Goal: Use online tool/utility: Utilize a website feature to perform a specific function

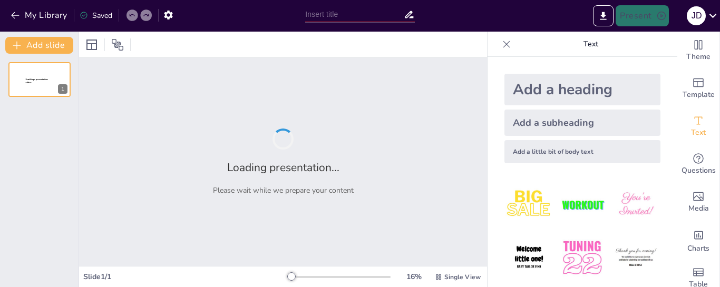
type input "Definición y Relevancia de un Problema de Investigación"
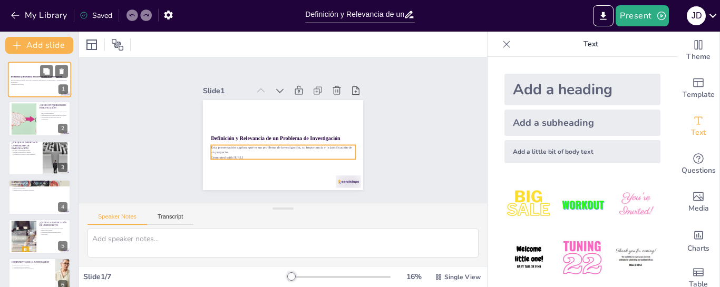
click at [34, 80] on p "Esta presentación explora qué es un problema de investigación, su importancia y…" at bounding box center [39, 82] width 57 height 4
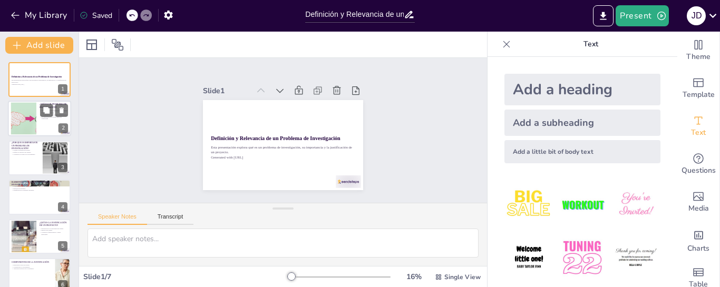
click at [47, 117] on div "¿QUÉ ES UN PROBLEMA DE INVESTIGACIÓN? Un problema de investigación es una cuest…" at bounding box center [39, 119] width 63 height 36
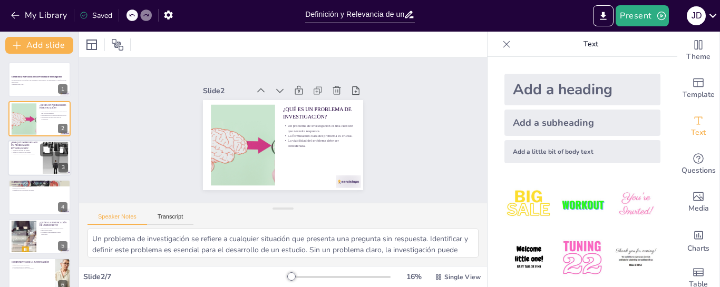
click at [45, 160] on div at bounding box center [55, 158] width 64 height 32
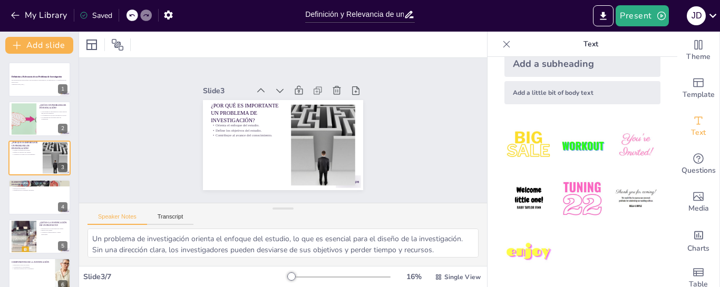
scroll to position [60, 0]
click at [33, 200] on div at bounding box center [39, 197] width 63 height 36
type textarea "La formulación clara del problema es esencial para el éxito de la investigación…"
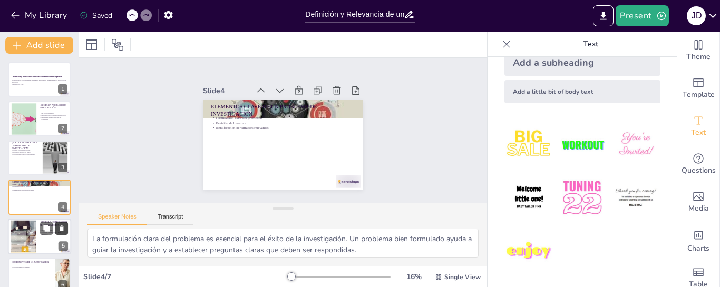
scroll to position [26, 0]
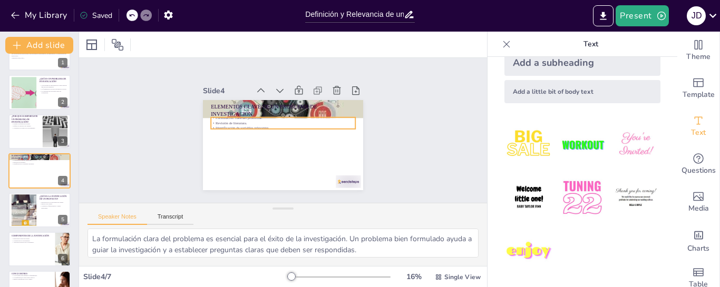
click at [230, 121] on p "Revisión de literatura." at bounding box center [283, 123] width 144 height 5
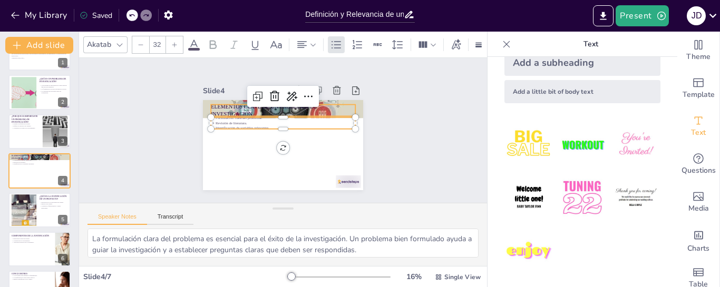
click at [228, 103] on p "ELEMENTOS CLAVE DE UN PROBLEMA DE INVESTIGACIÓN" at bounding box center [283, 110] width 144 height 15
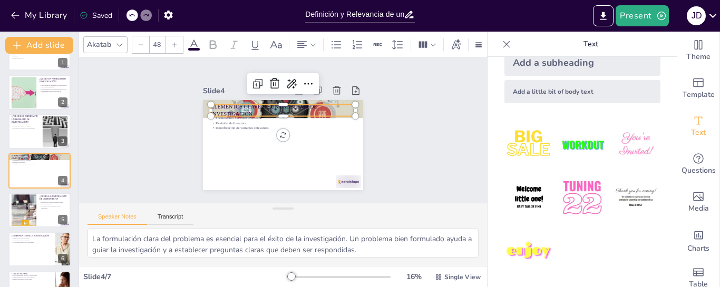
click at [231, 121] on p "Revisión de literatura." at bounding box center [283, 123] width 144 height 5
type input "32"
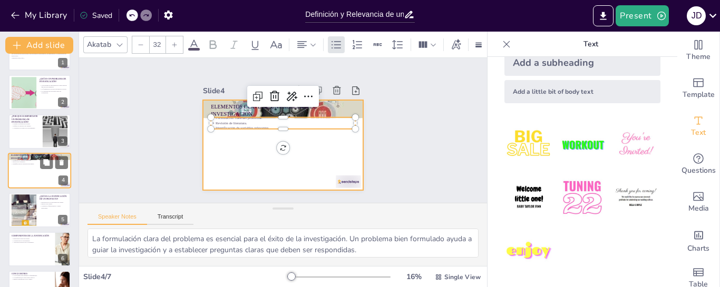
scroll to position [54, 0]
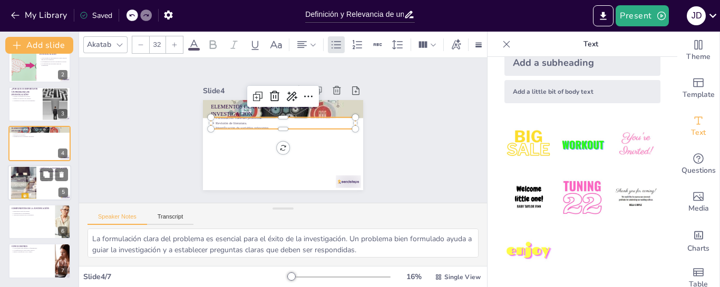
click at [45, 188] on div at bounding box center [39, 183] width 63 height 36
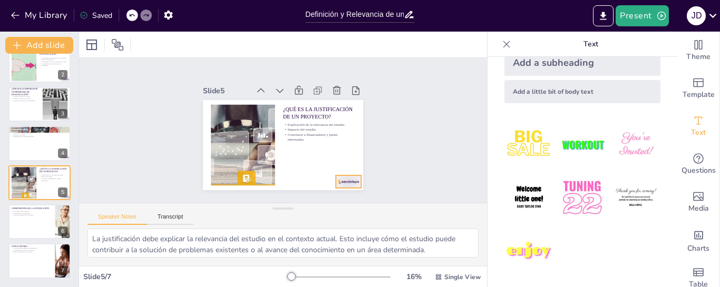
click at [339, 179] on div at bounding box center [348, 182] width 25 height 13
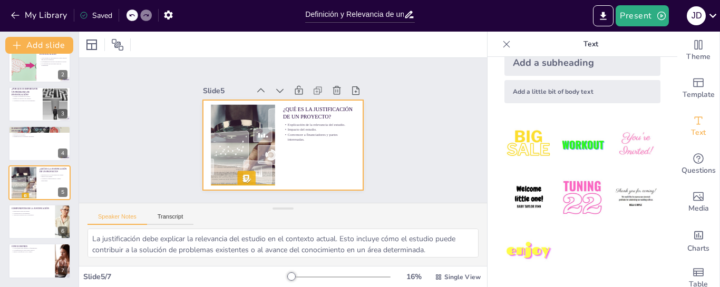
click at [294, 161] on div at bounding box center [283, 145] width 160 height 90
click at [49, 227] on div at bounding box center [39, 222] width 63 height 36
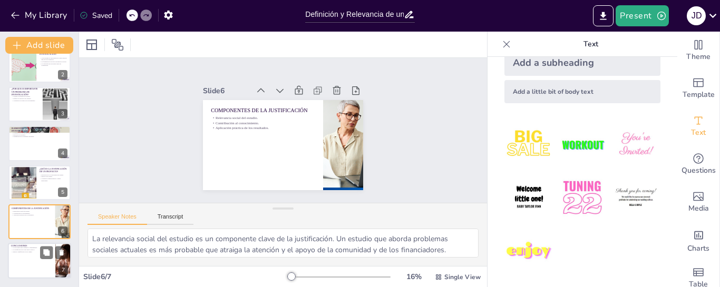
click at [26, 264] on div at bounding box center [39, 262] width 63 height 36
type textarea "La conclusión subraya la importancia de tener un problema de investigación bien…"
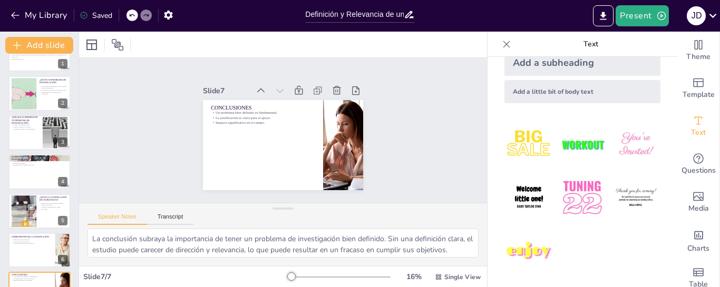
scroll to position [0, 0]
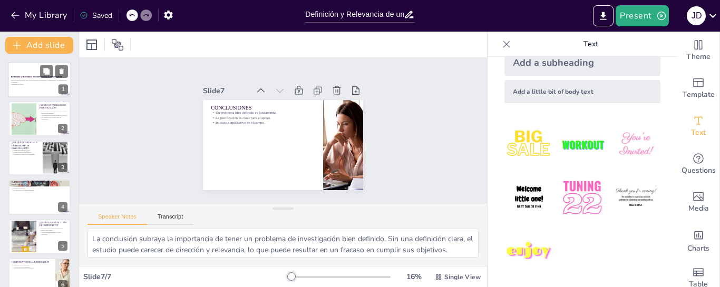
click at [33, 89] on div at bounding box center [39, 80] width 63 height 36
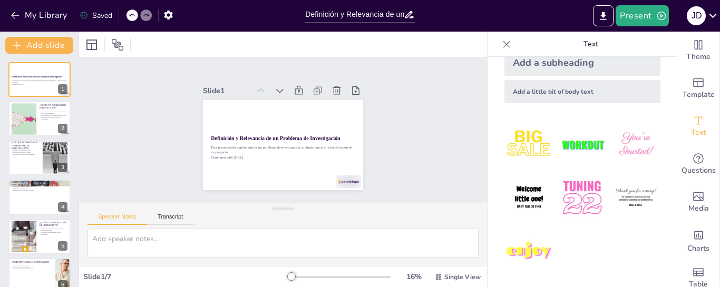
scroll to position [7, 0]
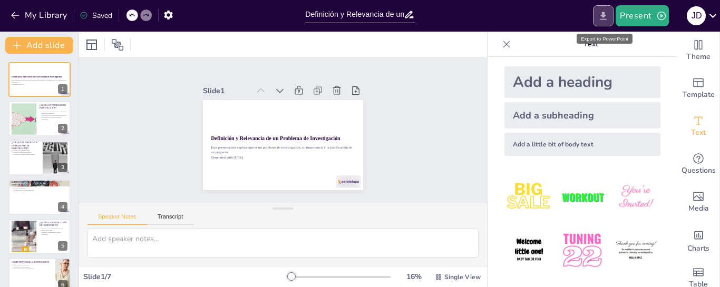
click at [602, 16] on icon "Export to PowerPoint" at bounding box center [603, 16] width 11 height 11
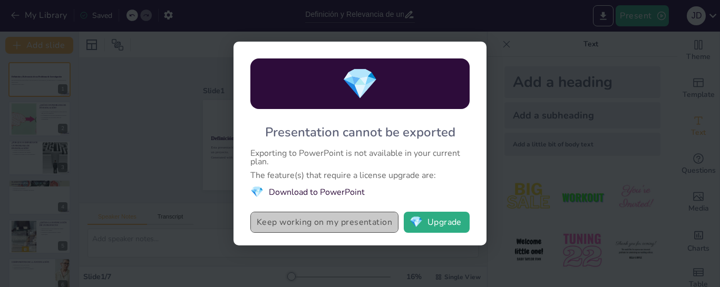
click at [315, 224] on button "Keep working on my presentation" at bounding box center [324, 222] width 148 height 21
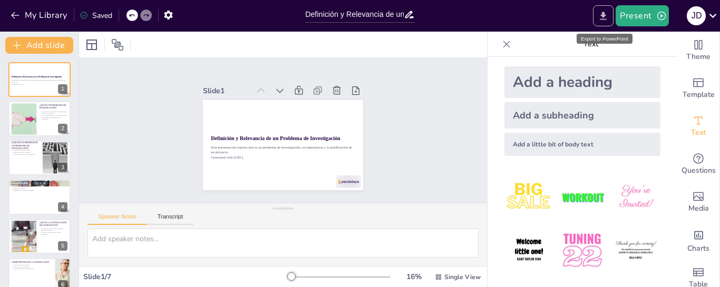
click at [607, 17] on icon "Export to PowerPoint" at bounding box center [603, 16] width 11 height 11
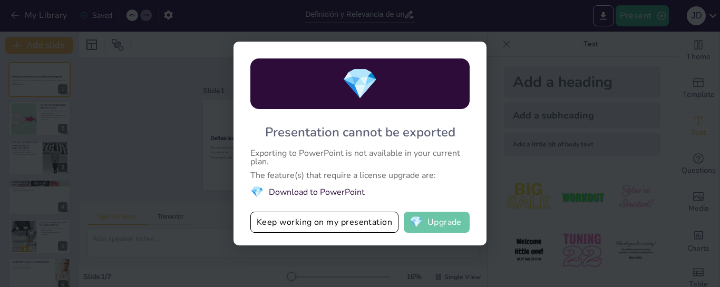
click at [445, 219] on button "💎 Upgrade" at bounding box center [437, 222] width 66 height 21
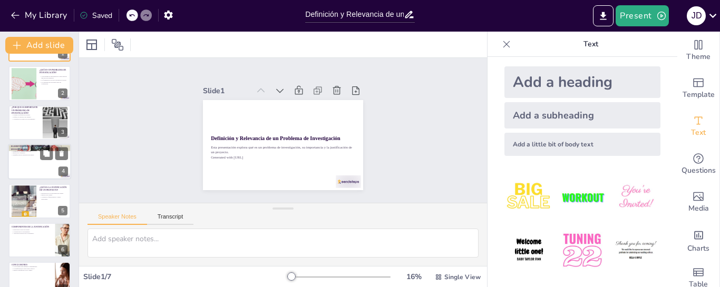
scroll to position [54, 0]
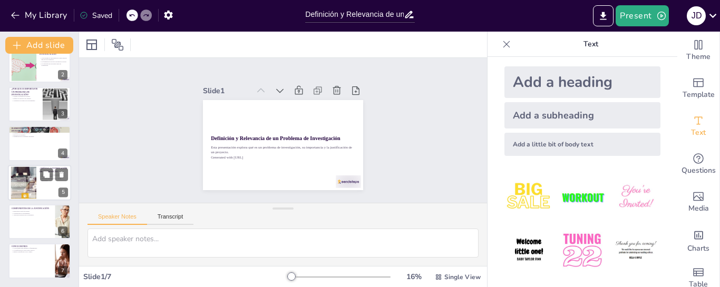
click at [51, 197] on div at bounding box center [39, 183] width 63 height 36
type textarea "La justificación debe explicar la relevancia del estudio en el contexto actual.…"
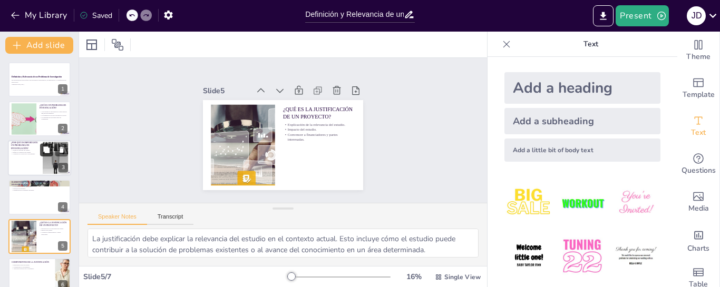
scroll to position [0, 0]
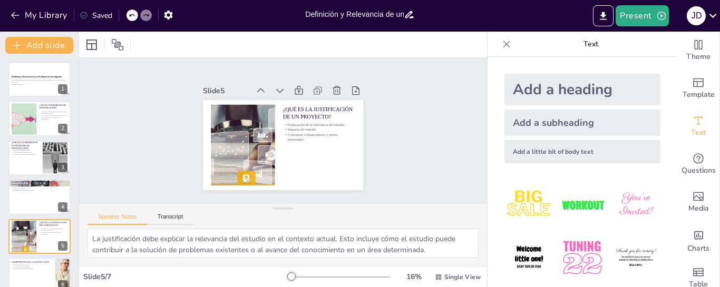
click at [379, 18] on input "Definición y Relevancia de un Problema de Investigación" at bounding box center [354, 14] width 99 height 15
